Goal: Transaction & Acquisition: Book appointment/travel/reservation

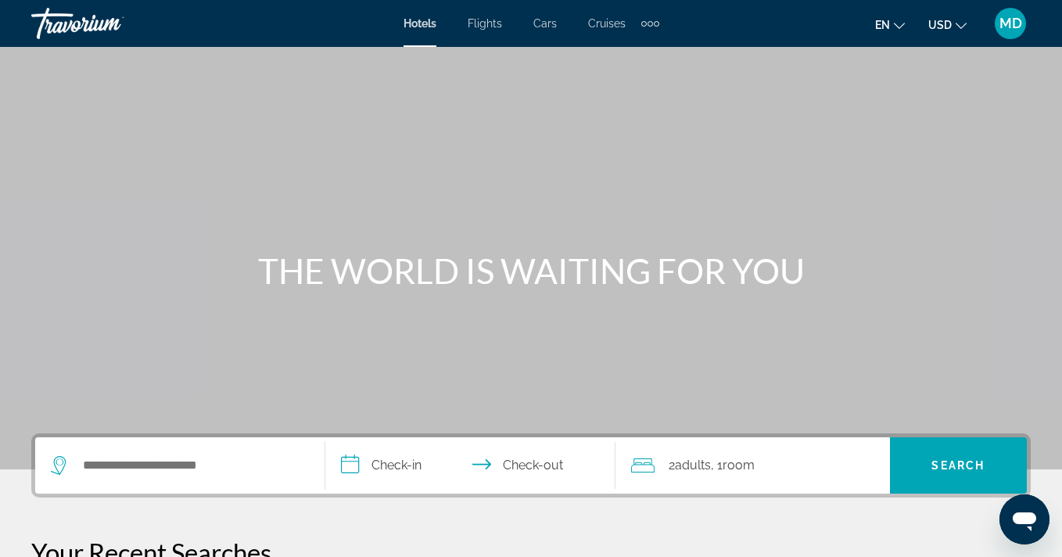
click at [488, 26] on span "Flights" at bounding box center [484, 23] width 34 height 13
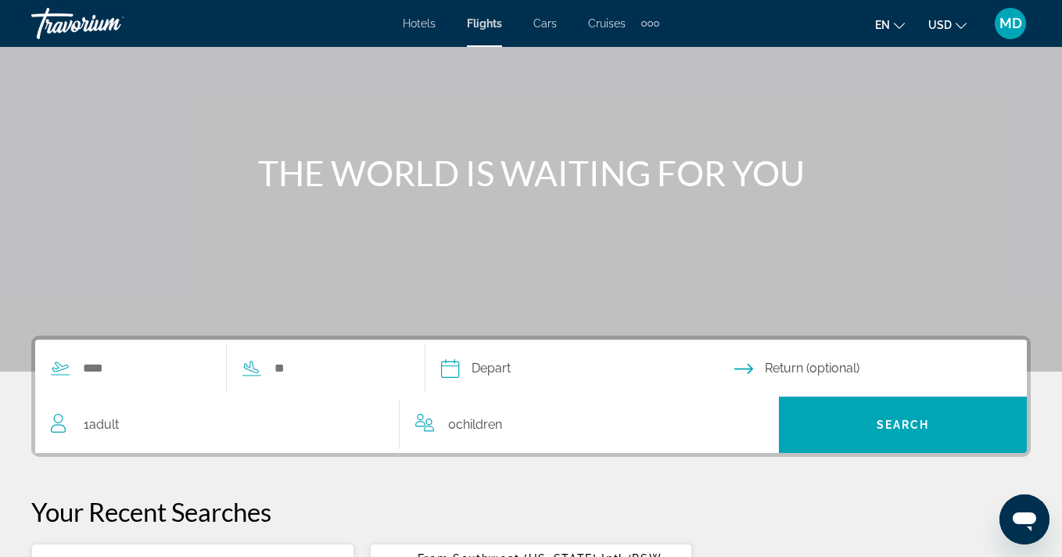
scroll to position [144, 0]
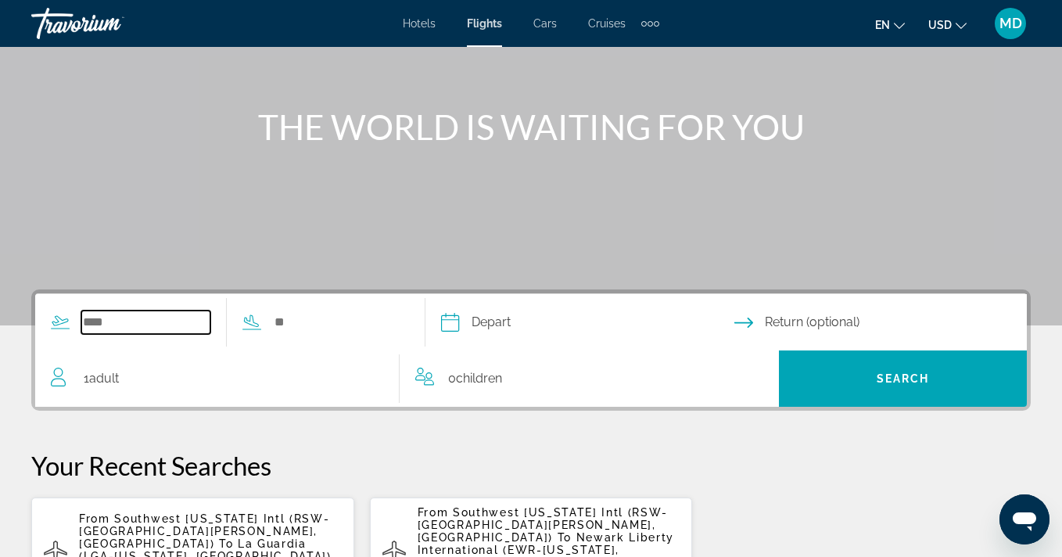
click at [128, 319] on input "Search widget" at bounding box center [145, 321] width 129 height 23
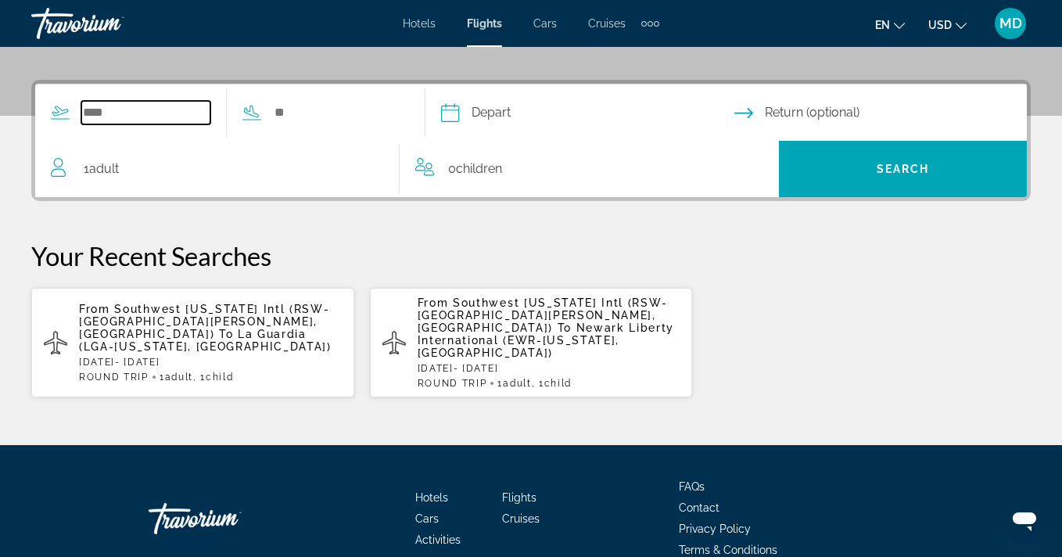
scroll to position [382, 0]
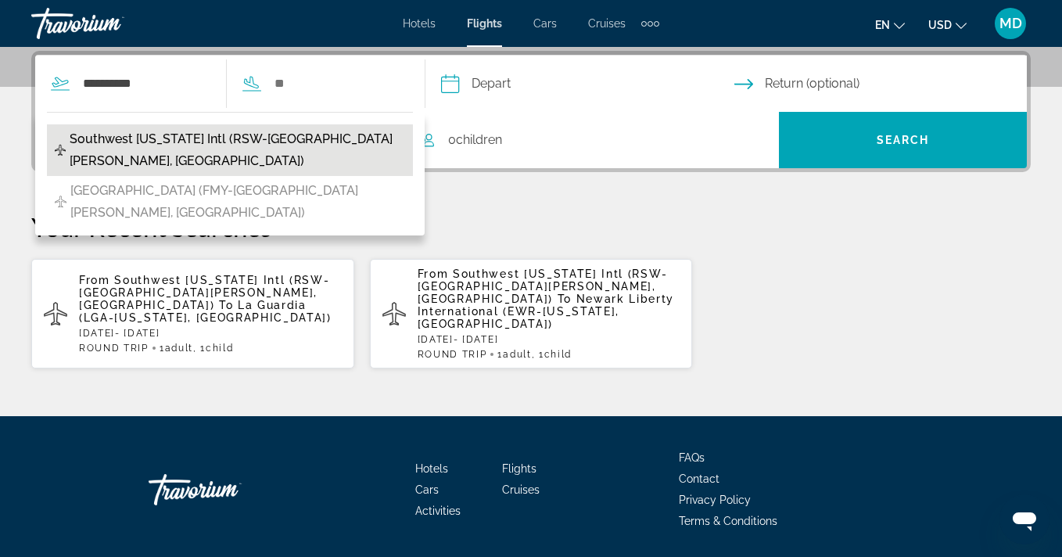
click at [199, 145] on span "Southwest [US_STATE] Intl (RSW-[GEOGRAPHIC_DATA][PERSON_NAME], [GEOGRAPHIC_DATA…" at bounding box center [237, 150] width 335 height 44
type input "**********"
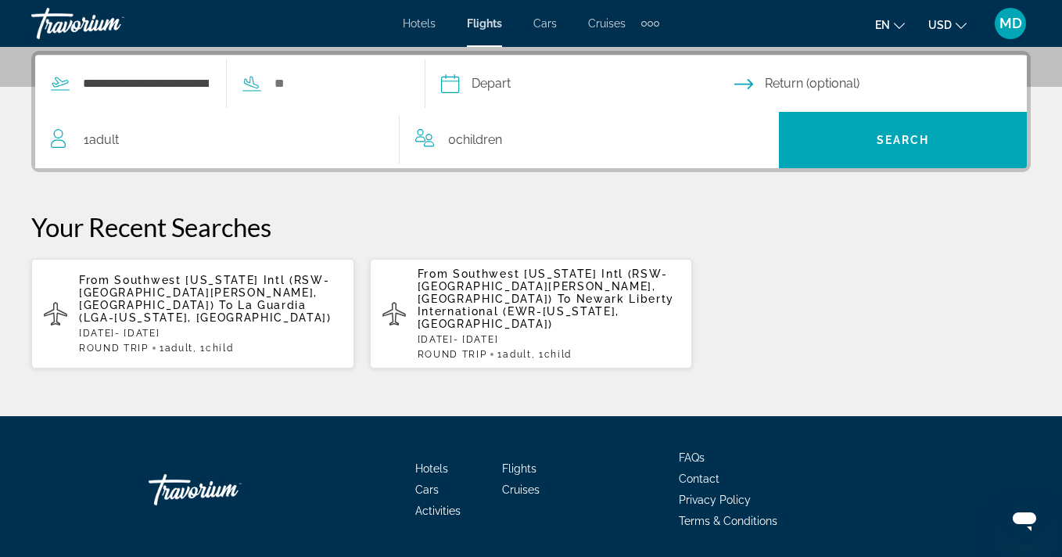
click at [515, 84] on input "Depart date" at bounding box center [586, 85] width 299 height 61
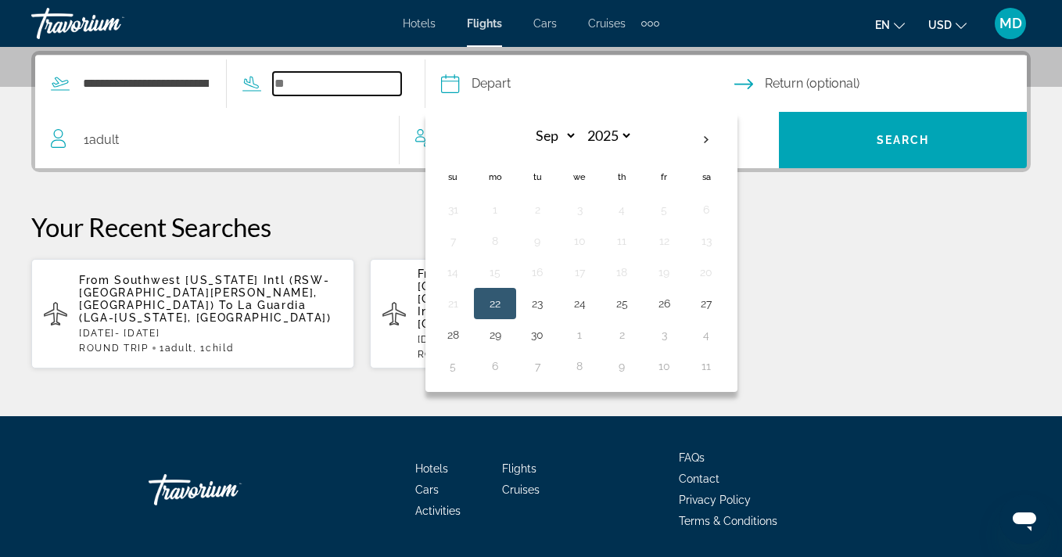
click at [310, 81] on input "Search widget" at bounding box center [337, 83] width 129 height 23
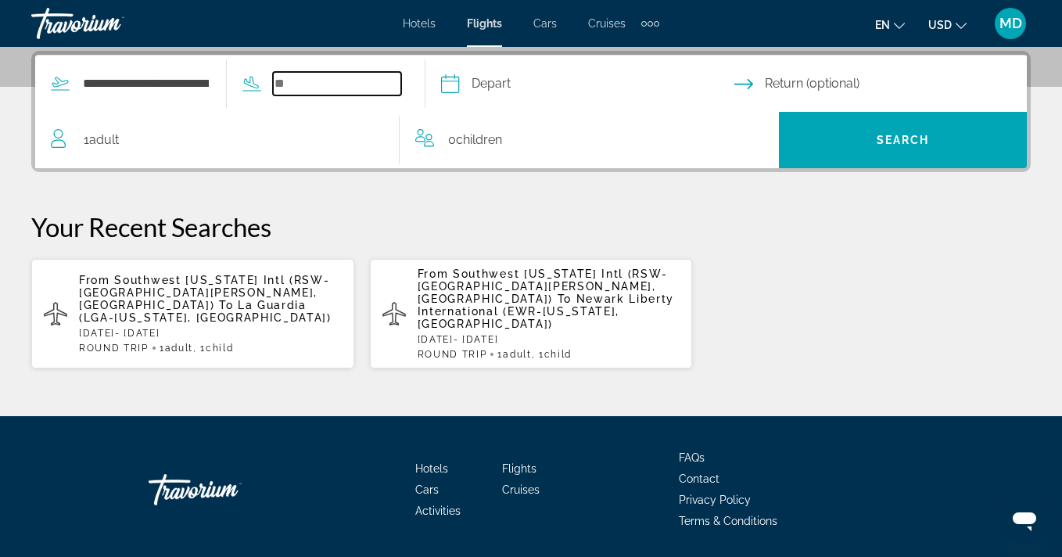
click at [328, 91] on input "Search widget" at bounding box center [337, 83] width 129 height 23
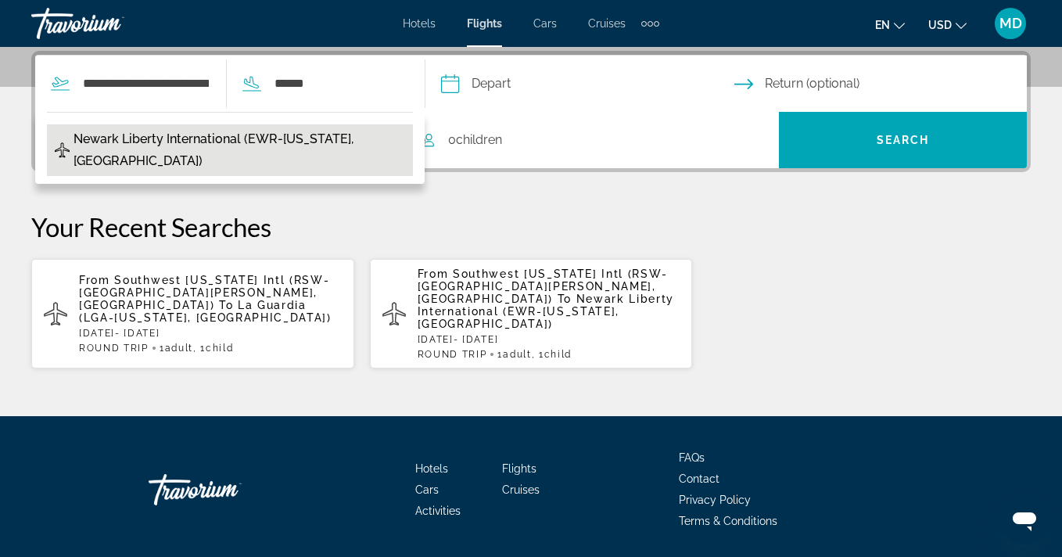
click at [220, 145] on span "Newark Liberty International (EWR-[US_STATE], [GEOGRAPHIC_DATA])" at bounding box center [238, 150] width 331 height 44
type input "**********"
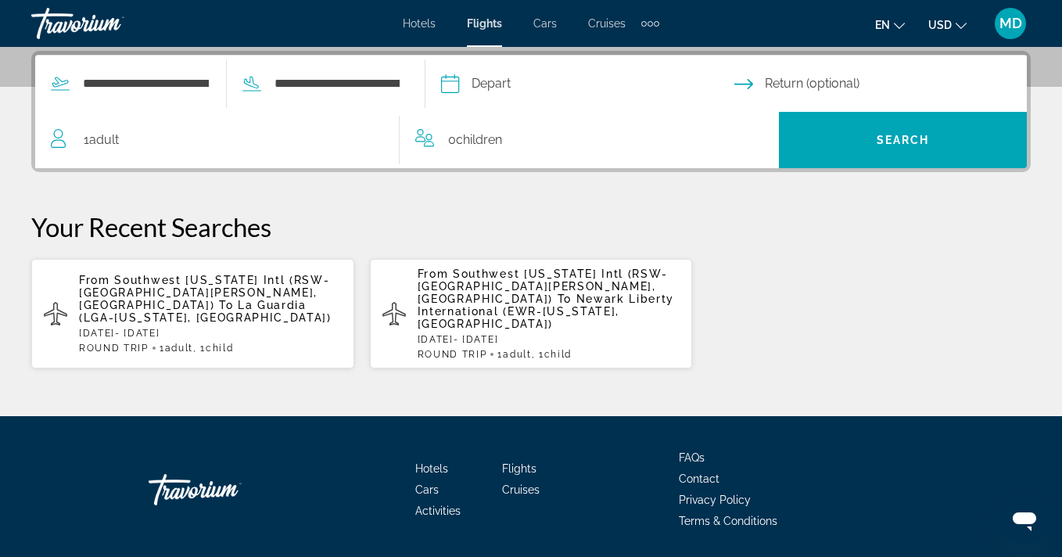
click at [498, 84] on input "Depart date" at bounding box center [586, 85] width 299 height 61
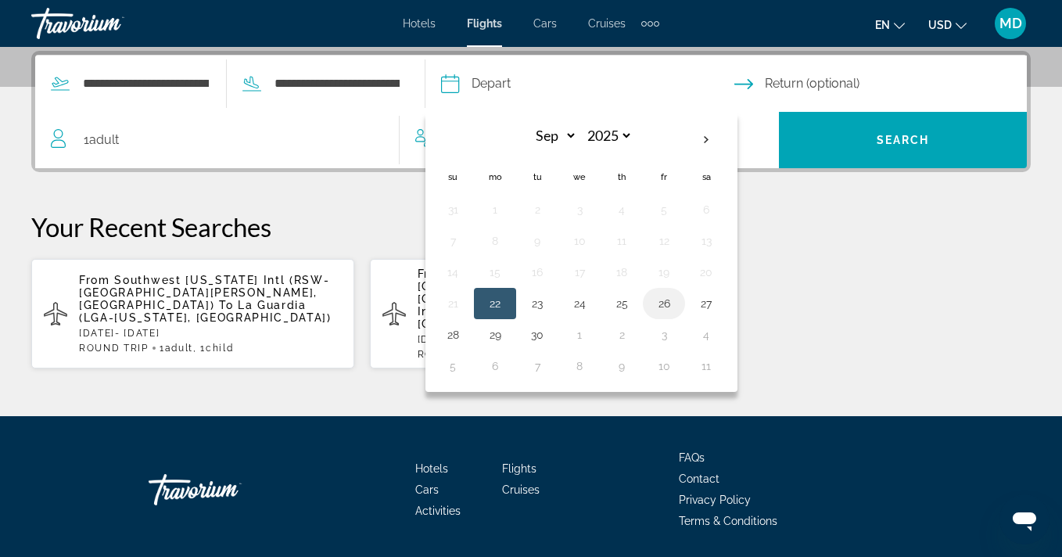
click at [676, 306] on button "26" at bounding box center [663, 303] width 25 height 22
type input "**********"
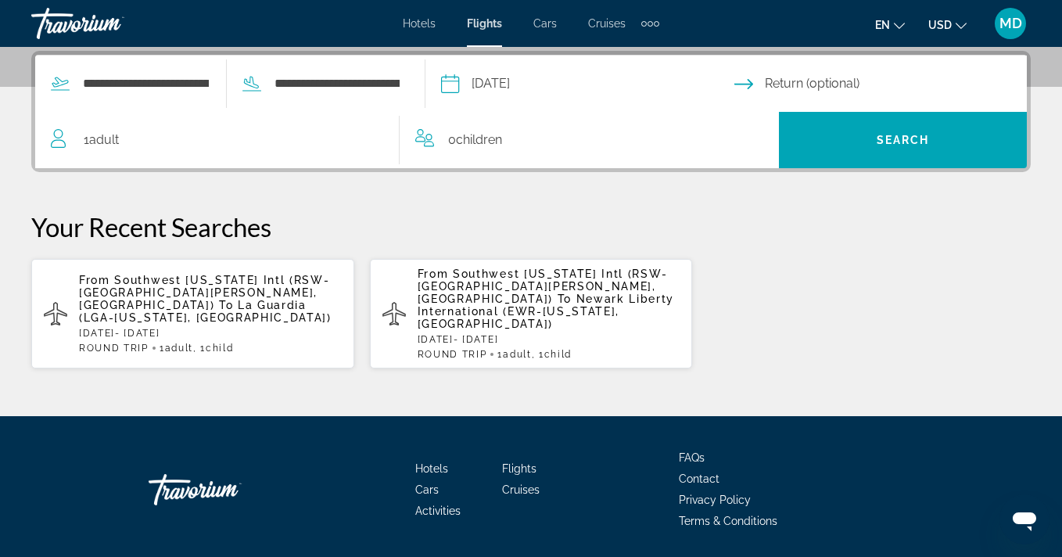
click at [781, 90] on input "Return date" at bounding box center [883, 85] width 299 height 61
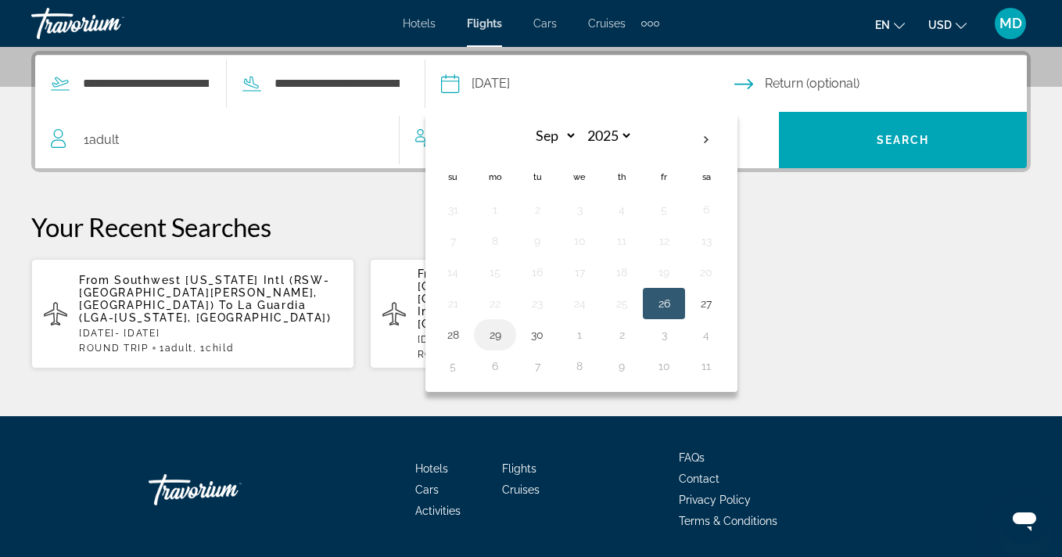
click at [507, 338] on button "29" at bounding box center [494, 335] width 25 height 22
type input "**********"
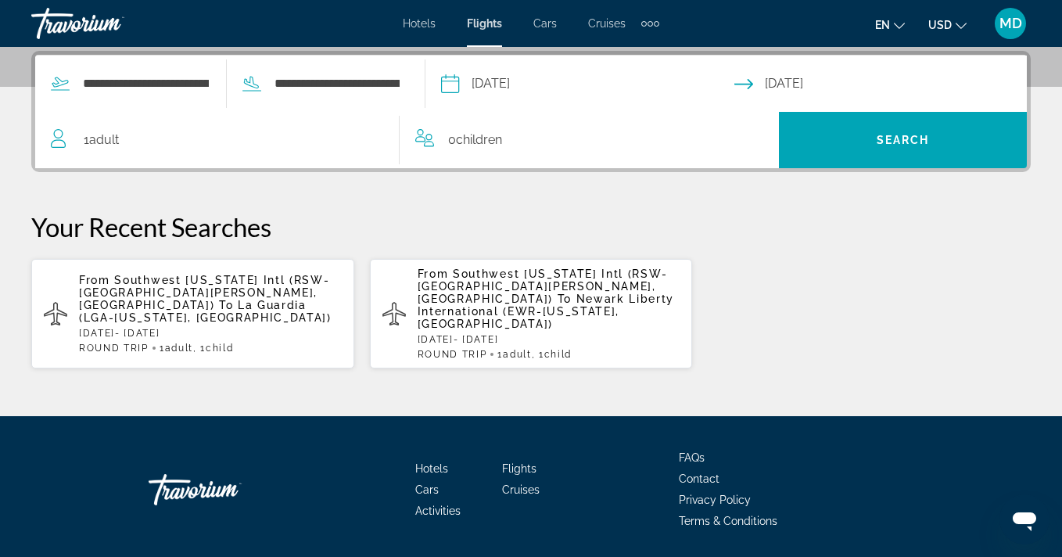
click at [472, 136] on span "Children" at bounding box center [479, 139] width 46 height 15
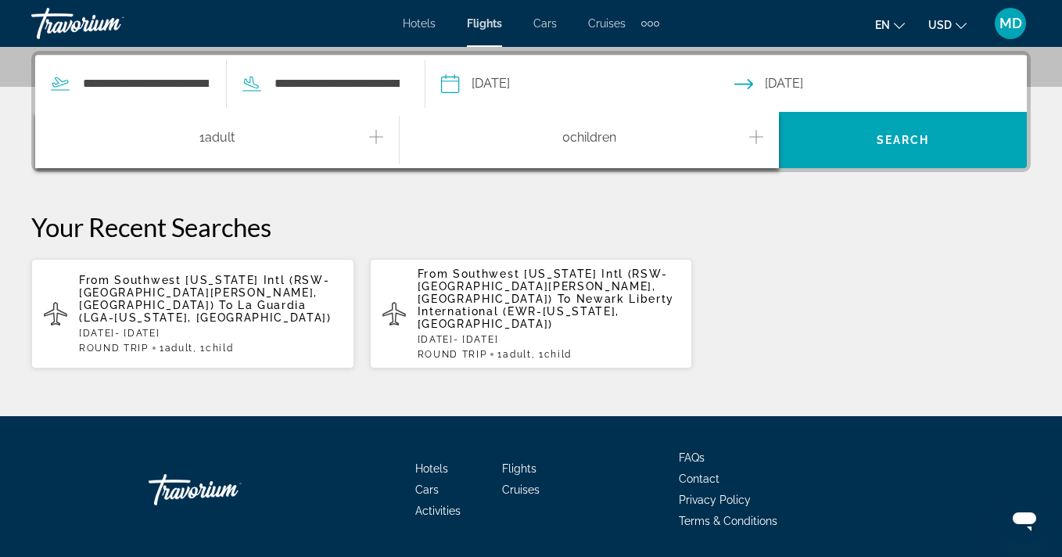
click at [757, 141] on icon "Increment children" at bounding box center [756, 136] width 14 height 19
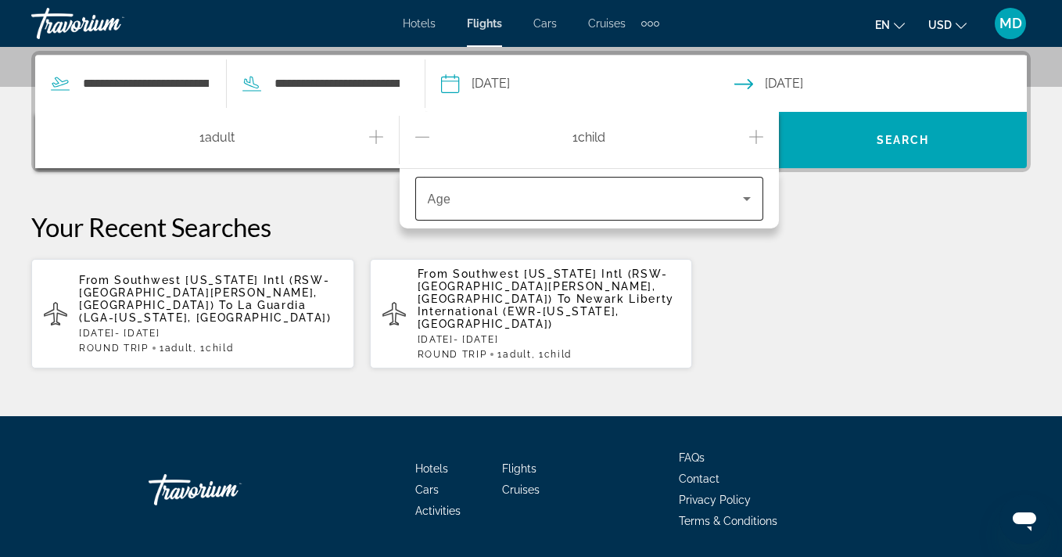
click at [743, 192] on icon "Travelers: 1 adult, 1 child" at bounding box center [746, 198] width 19 height 19
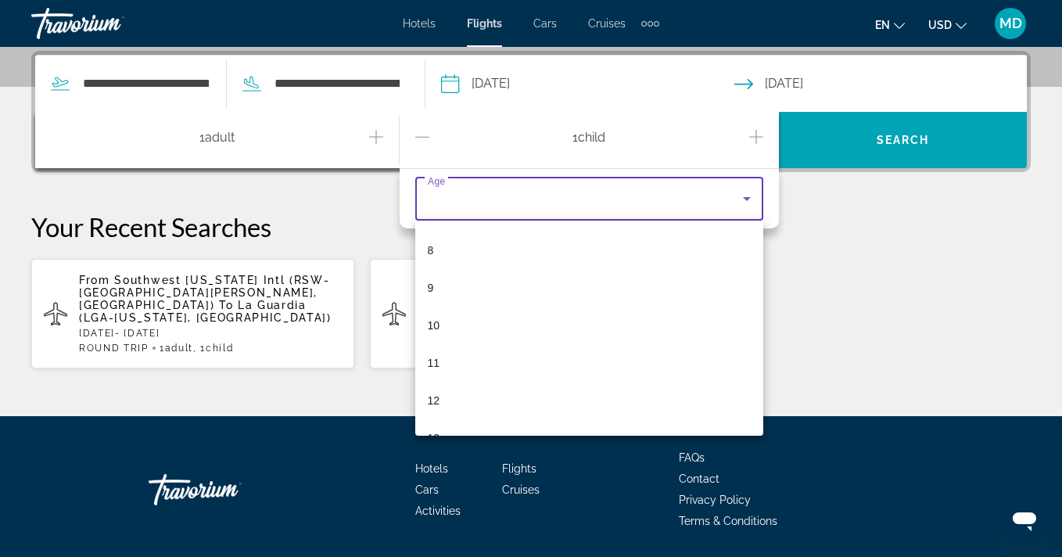
scroll to position [323, 0]
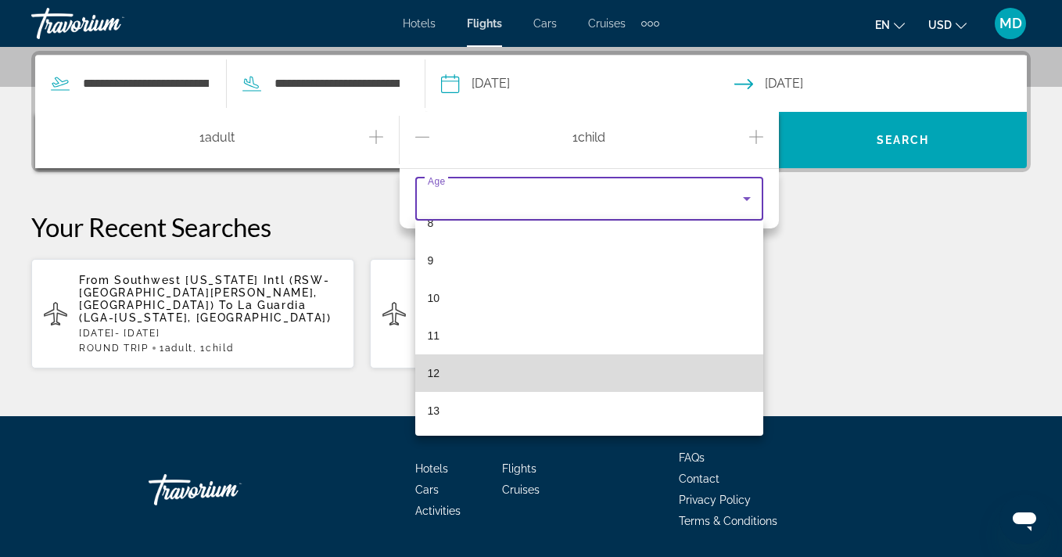
click at [535, 372] on mat-option "12" at bounding box center [589, 373] width 349 height 38
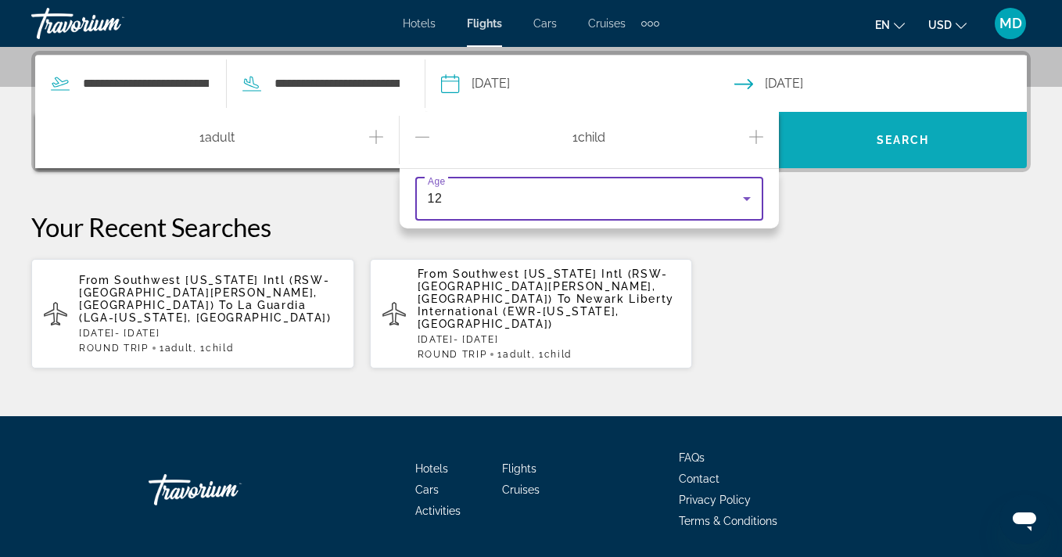
click at [897, 131] on span "Search widget" at bounding box center [903, 140] width 248 height 38
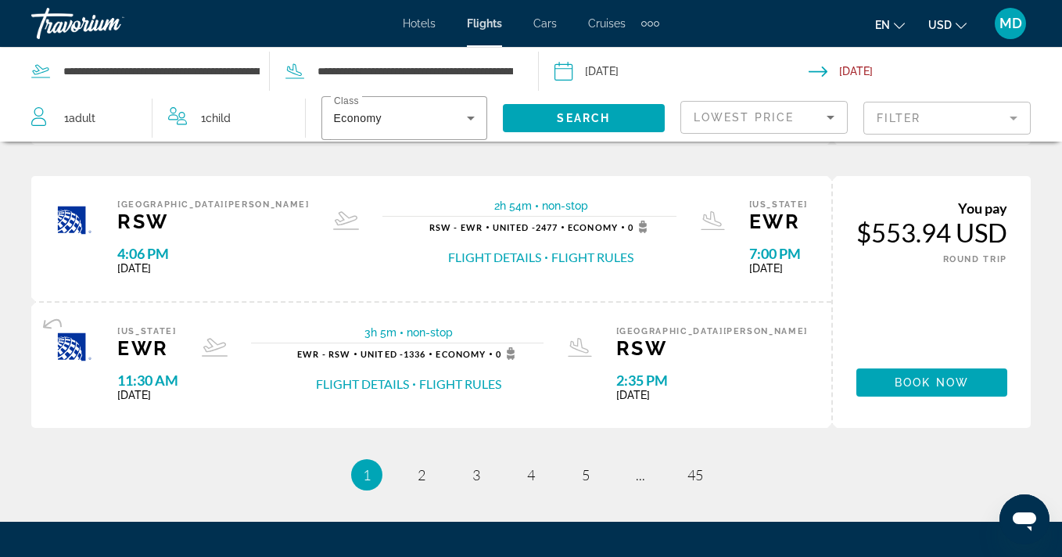
scroll to position [1452, 0]
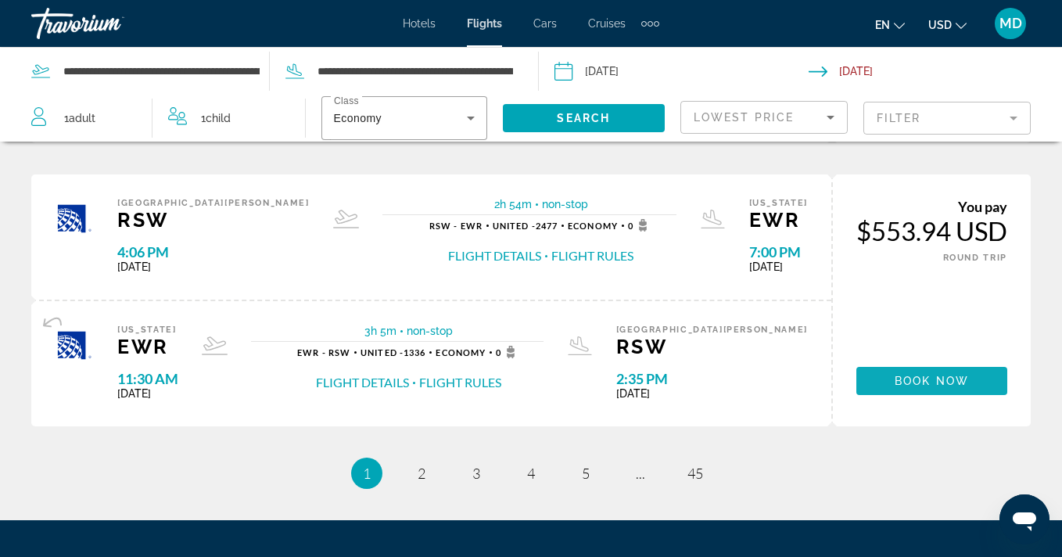
click at [924, 374] on span "Book now" at bounding box center [931, 380] width 74 height 13
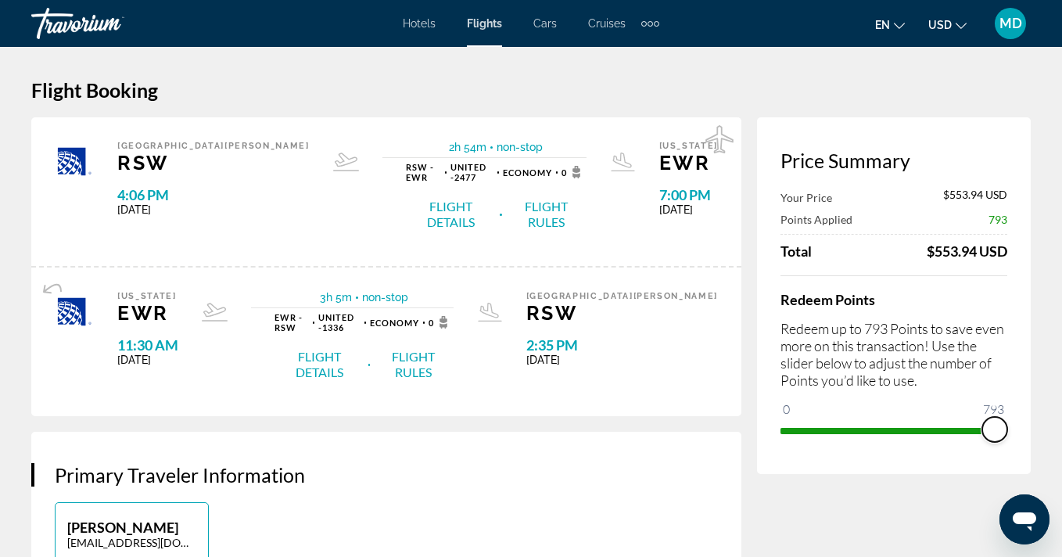
drag, startPoint x: 789, startPoint y: 411, endPoint x: 1091, endPoint y: 436, distance: 303.5
click at [1061, 436] on html "Skip to main content Hotels Flights Cars Cruises Activities Hotels Flights Cars…" at bounding box center [531, 278] width 1062 height 557
